Goal: Transaction & Acquisition: Purchase product/service

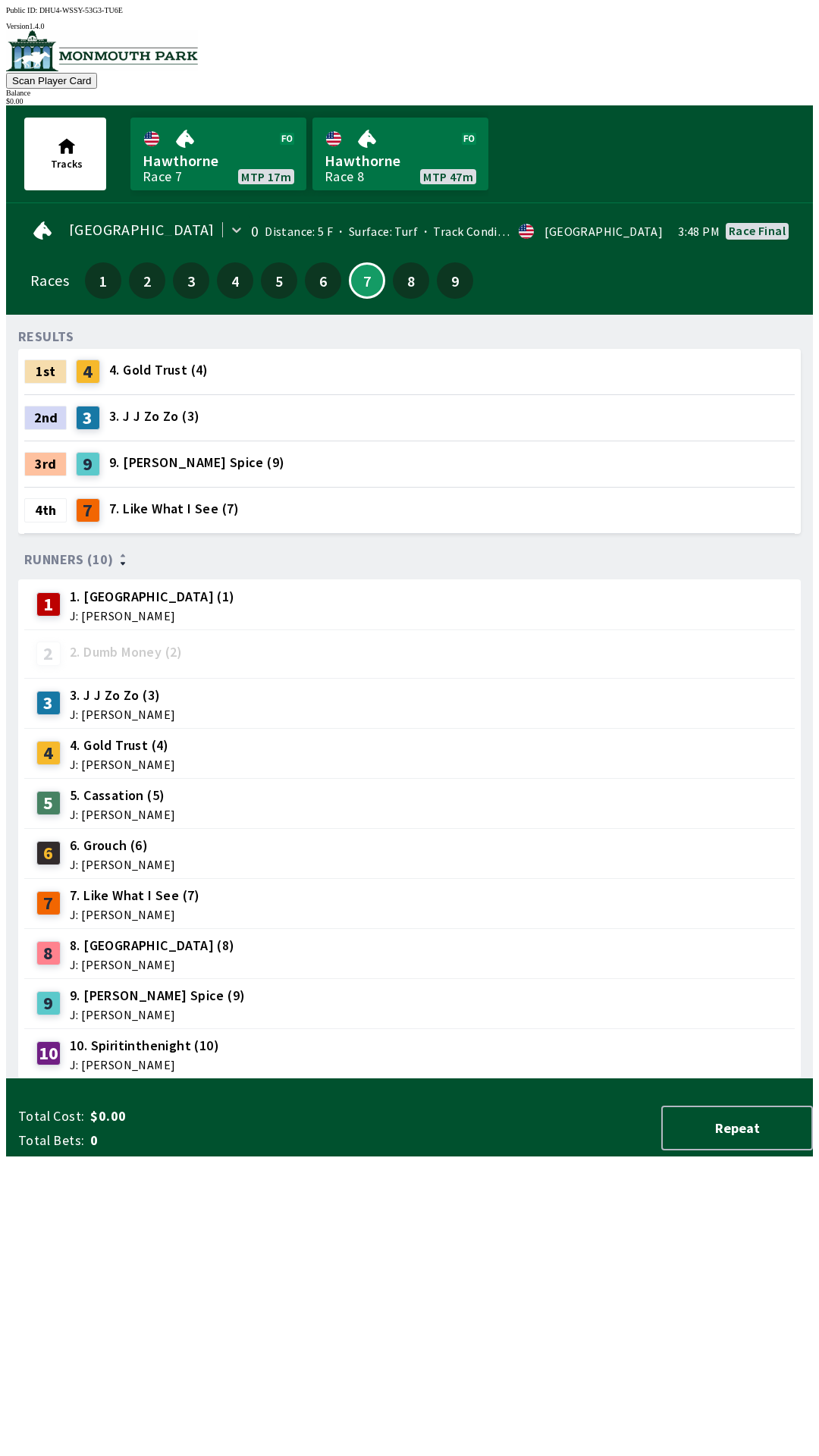
scroll to position [1, 0]
click at [97, 73] on button "Scan Player Card" at bounding box center [51, 81] width 91 height 16
click at [387, 1157] on div "Total Cost: $0.00 Total Bets: 0 Repeat" at bounding box center [415, 1125] width 795 height 63
click at [445, 1151] on div "Total Cost: $0.00 Total Bets: 0 Repeat" at bounding box center [415, 1128] width 795 height 45
click at [758, 1151] on button "Repeat" at bounding box center [737, 1128] width 152 height 45
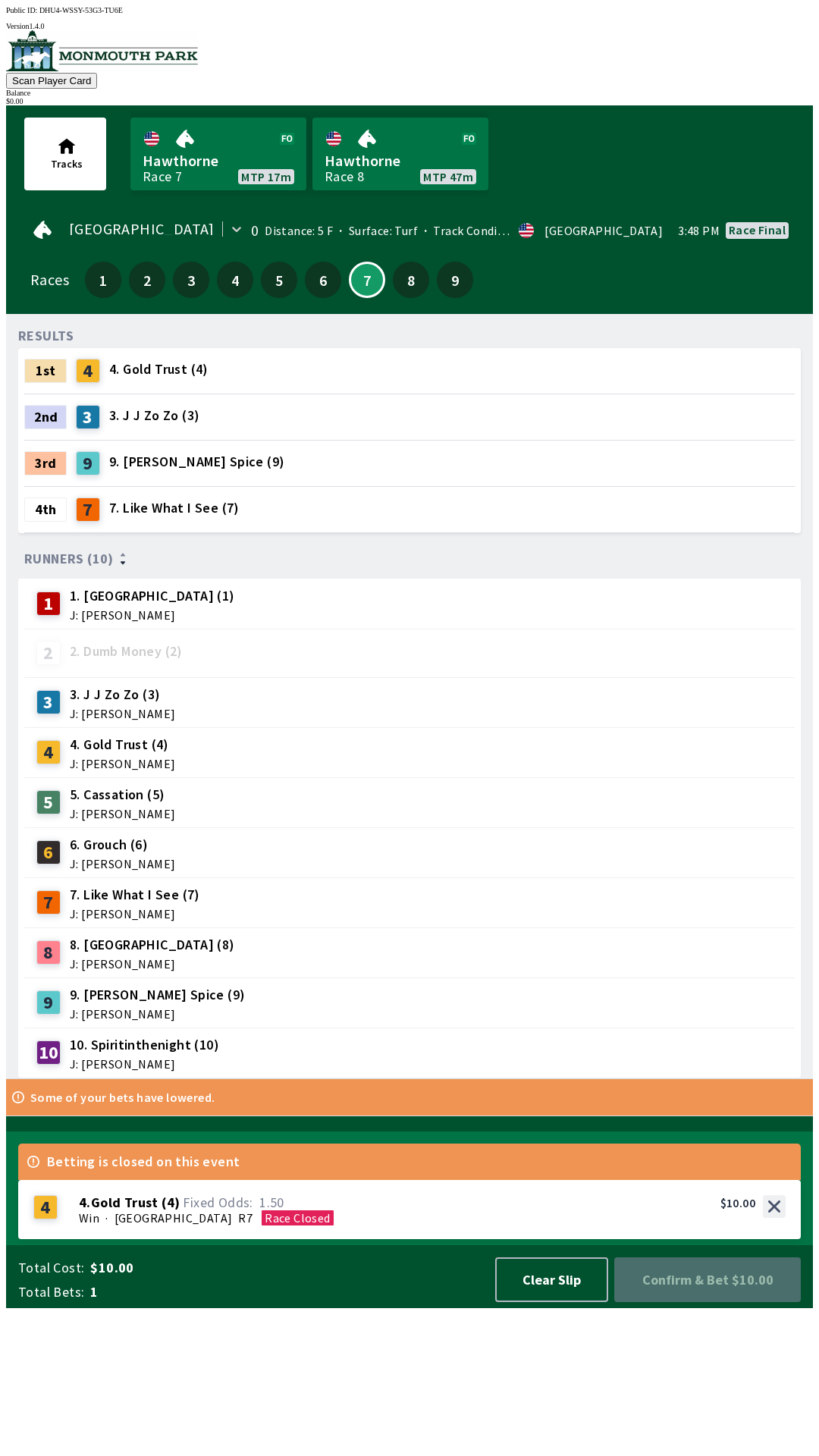
click at [108, 1302] on span "1" at bounding box center [285, 1292] width 390 height 18
click at [121, 1308] on div "Total Cost: $10.00 Total Bets: 1 Clear Slip Confirm & Bet $10.00" at bounding box center [415, 1278] width 795 height 63
click at [104, 1302] on span "1" at bounding box center [285, 1292] width 390 height 18
click at [566, 1303] on button "Clear Slip" at bounding box center [551, 1280] width 113 height 45
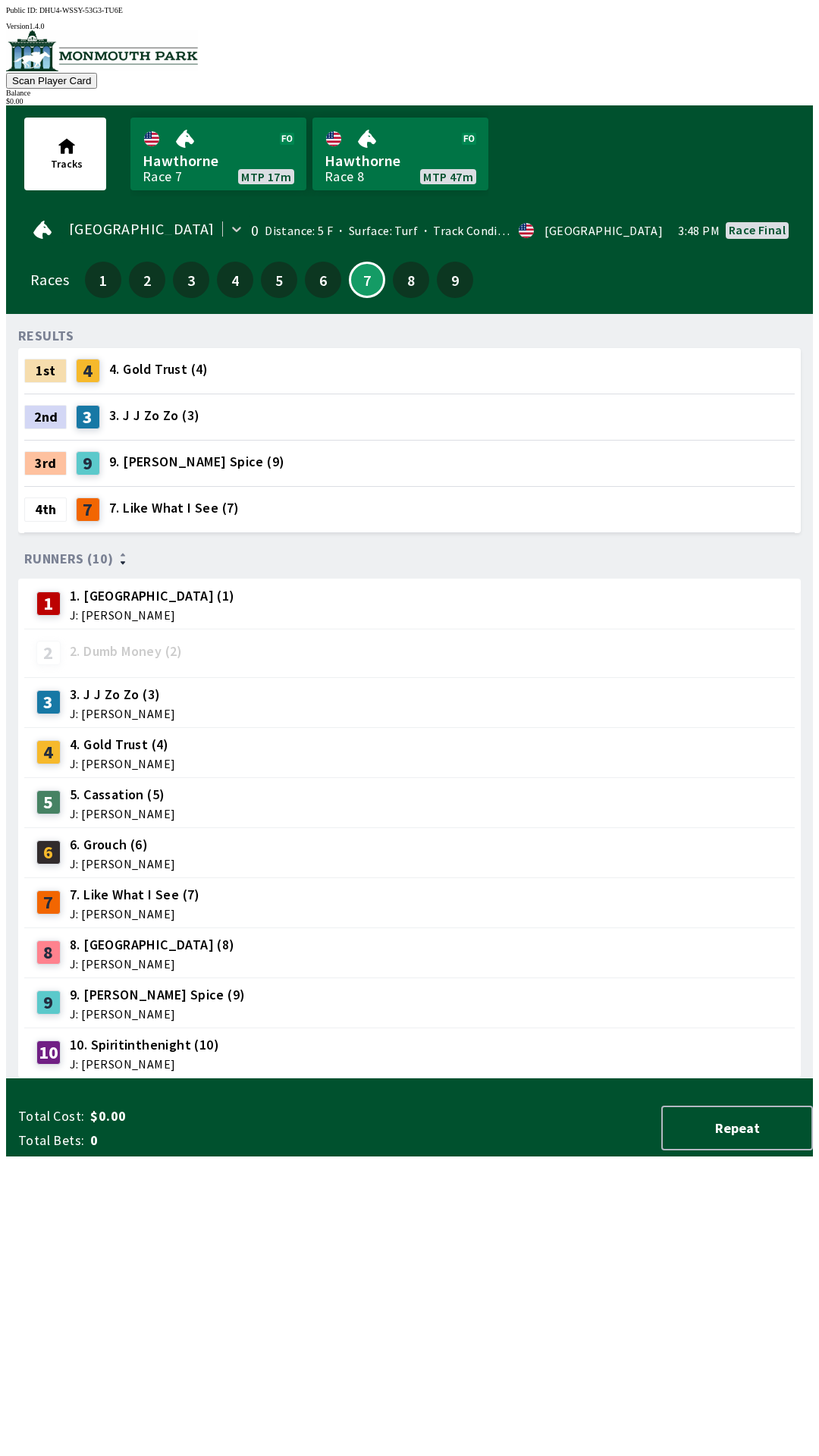
click at [105, 1150] on span "0" at bounding box center [209, 1140] width 239 height 18
click at [726, 1151] on button "Repeat" at bounding box center [737, 1128] width 152 height 45
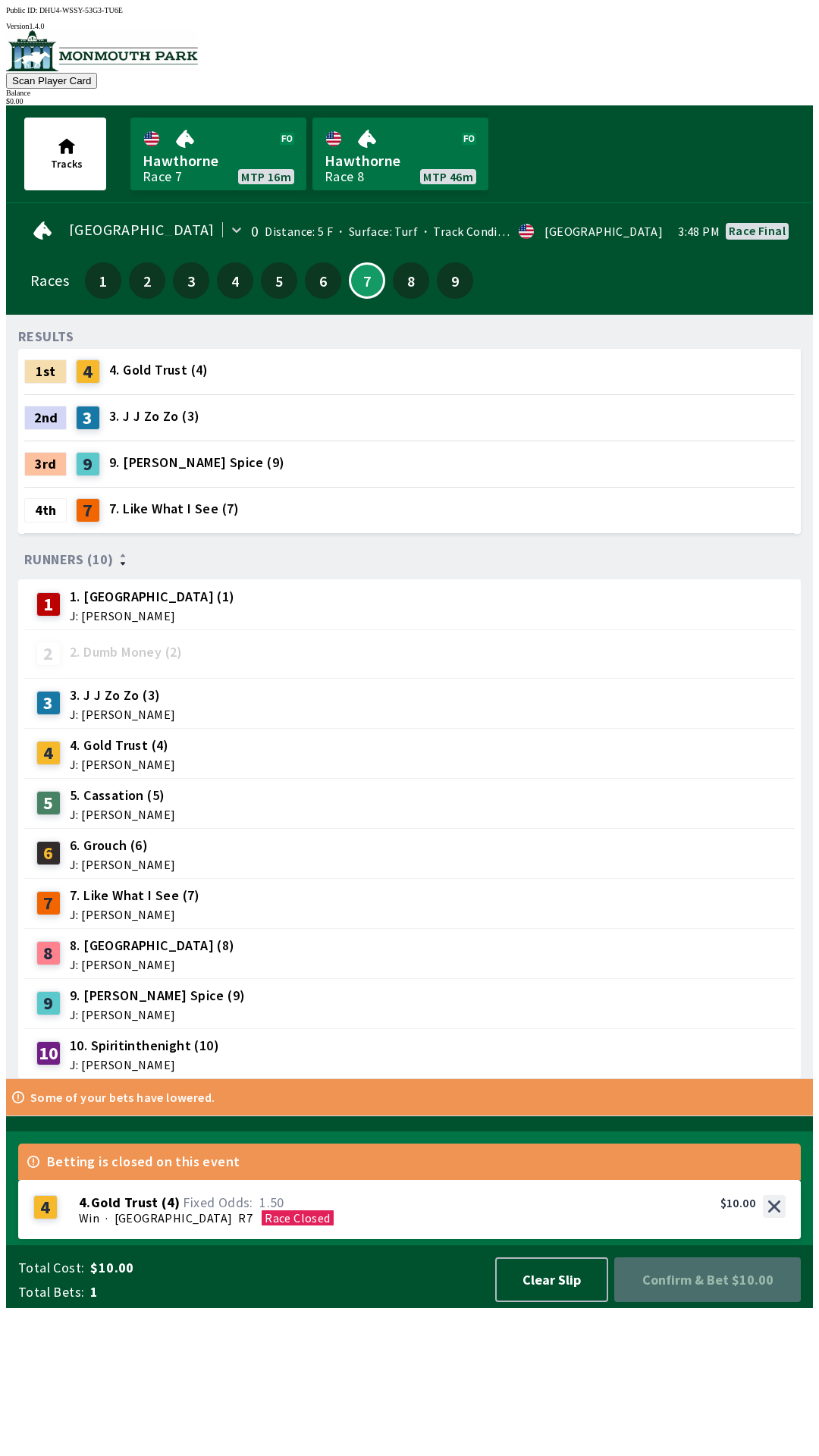
click at [480, 1239] on div "4 4 . Gold Trust ( 4 ) Win · [STREET_ADDRESS]. Gold Trust (4) 1.50 $10.00" at bounding box center [410, 1210] width 783 height 59
click at [394, 1055] on div "10 10. Spiritinthenight (10) J: [PERSON_NAME]" at bounding box center [410, 1054] width 759 height 38
click at [479, 1079] on div "RESULTS 1st 4 4. Gold Trust (4) 2nd 3 3. [PERSON_NAME] (3) 3rd 9 9. [PERSON_NAM…" at bounding box center [415, 703] width 795 height 753
click at [422, 990] on div "9 9. [PERSON_NAME] Spice (9) J: [PERSON_NAME]" at bounding box center [410, 1003] width 759 height 38
click at [543, 996] on div "9 9. [PERSON_NAME] Spice (9) J: [PERSON_NAME]" at bounding box center [410, 1003] width 759 height 38
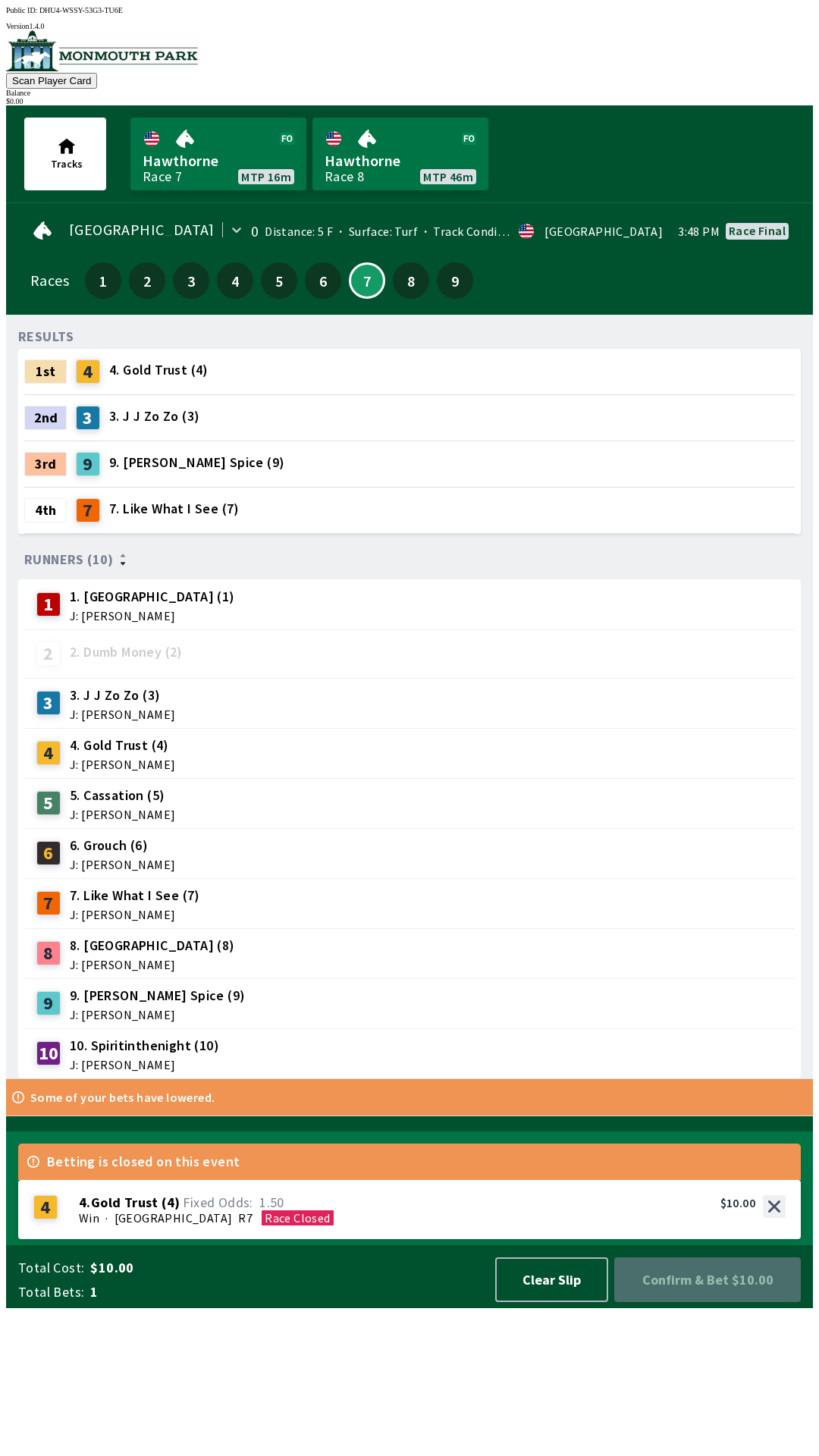
click at [228, 376] on div "1st 4 4. Gold Trust (4)" at bounding box center [409, 371] width 770 height 45
click at [536, 1303] on button "Clear Slip" at bounding box center [551, 1280] width 113 height 45
